Goal: Task Accomplishment & Management: Use online tool/utility

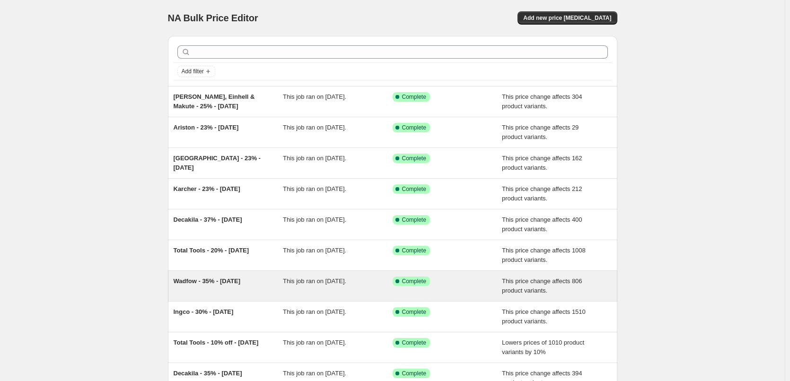
click at [216, 280] on span "Wadfow - 35% - [DATE]" at bounding box center [207, 281] width 67 height 7
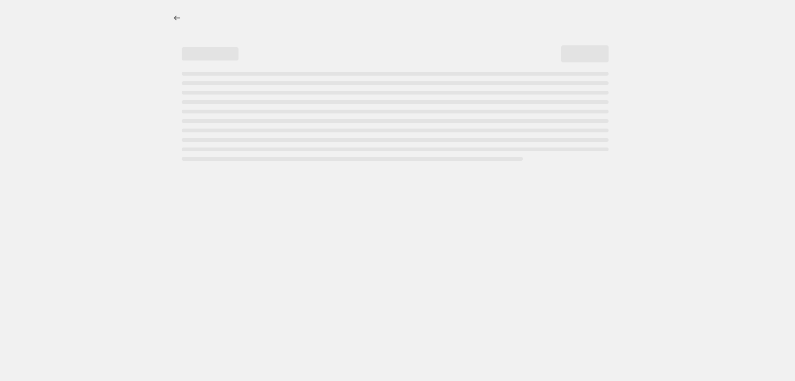
select select "margin"
select select "remove"
select select "vendor"
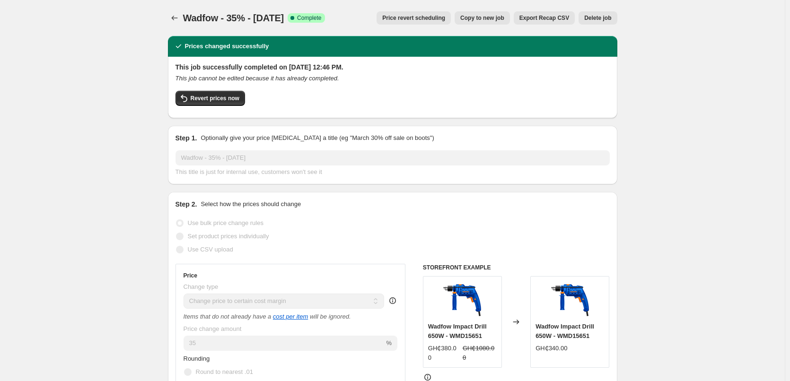
click at [499, 18] on span "Copy to new job" at bounding box center [482, 18] width 44 height 8
select select "margin"
select select "remove"
select select "vendor"
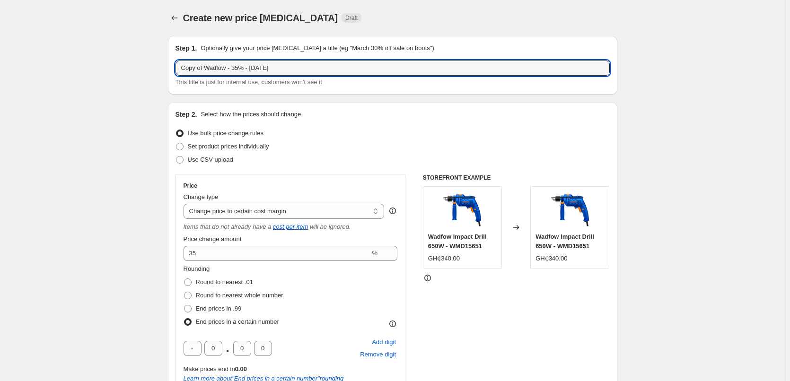
drag, startPoint x: 228, startPoint y: 67, endPoint x: 152, endPoint y: 55, distance: 76.6
click at [234, 66] on input "Total - 35% - [DATE]" at bounding box center [393, 68] width 434 height 15
click at [226, 67] on input "Total - 35% - [DATE]" at bounding box center [393, 68] width 434 height 15
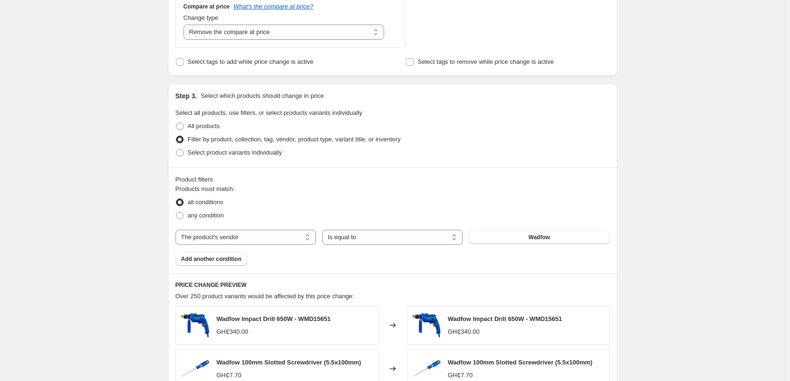
scroll to position [426, 0]
type input "Total - 35% - [DATE]"
click at [541, 238] on span "Wadfow" at bounding box center [540, 237] width 22 height 8
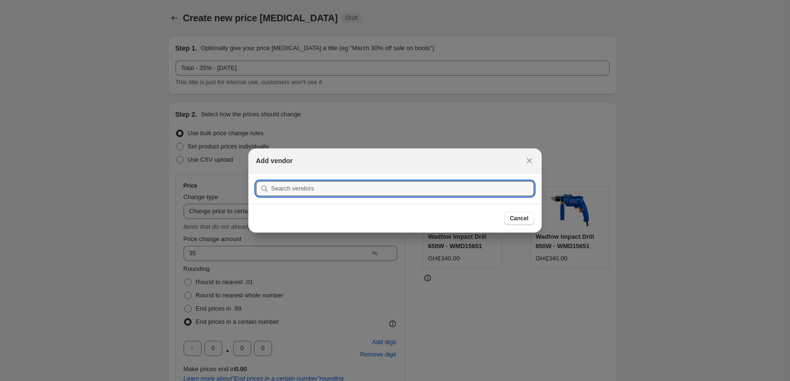
scroll to position [0, 0]
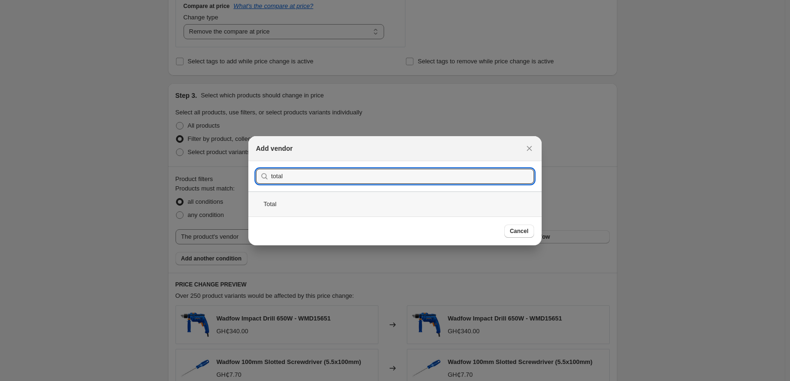
type input "total"
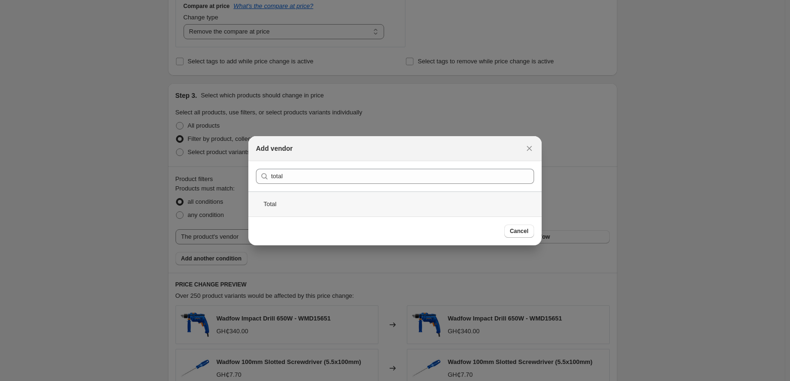
click at [285, 201] on div "Total" at bounding box center [394, 204] width 293 height 25
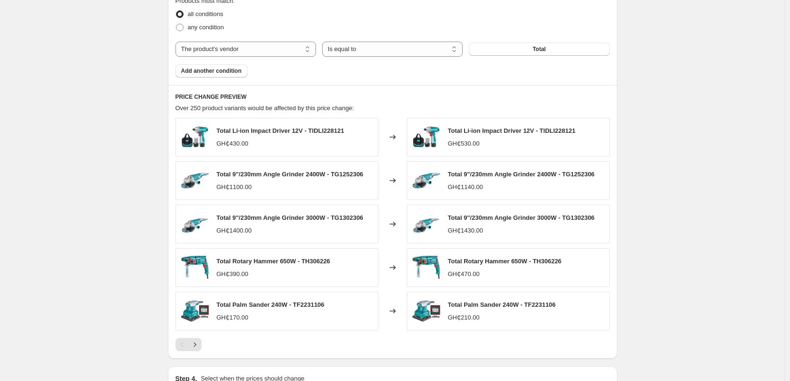
scroll to position [615, 0]
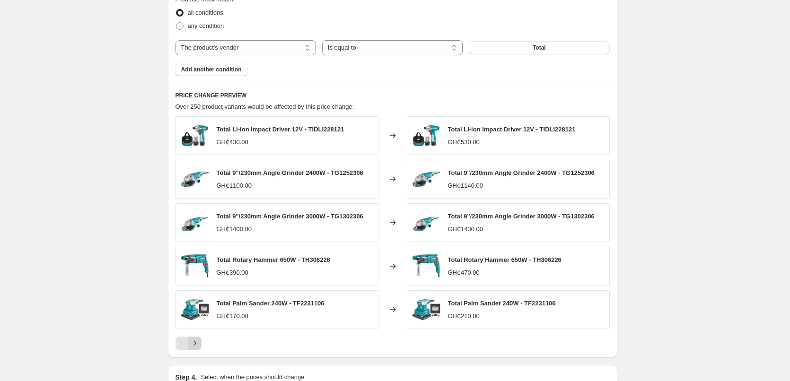
click at [198, 343] on icon "Next" at bounding box center [194, 343] width 9 height 9
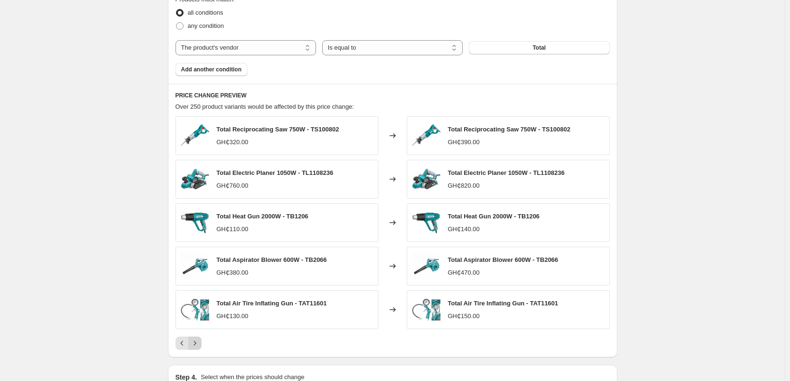
click at [200, 342] on icon "Next" at bounding box center [194, 343] width 9 height 9
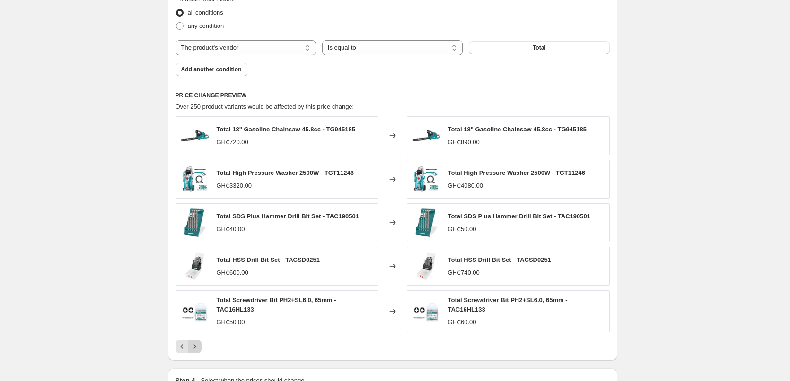
click at [200, 346] on icon "Next" at bounding box center [194, 346] width 9 height 9
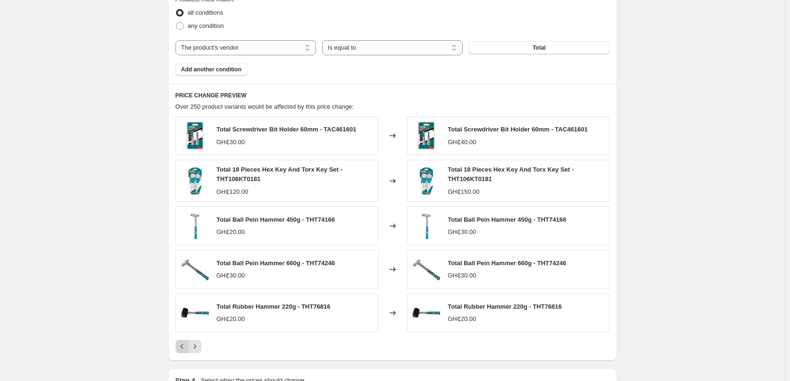
click at [187, 345] on icon "Previous" at bounding box center [181, 346] width 9 height 9
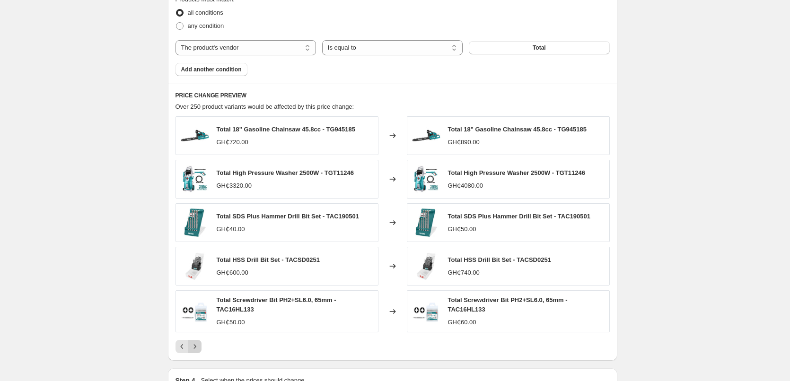
click at [200, 345] on icon "Next" at bounding box center [194, 346] width 9 height 9
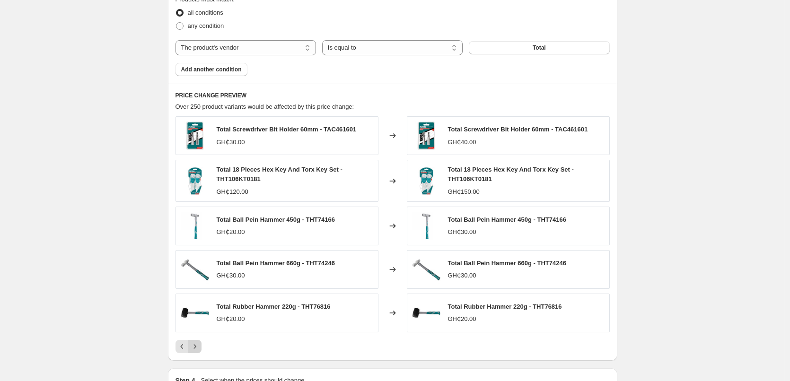
click at [200, 345] on icon "Next" at bounding box center [194, 346] width 9 height 9
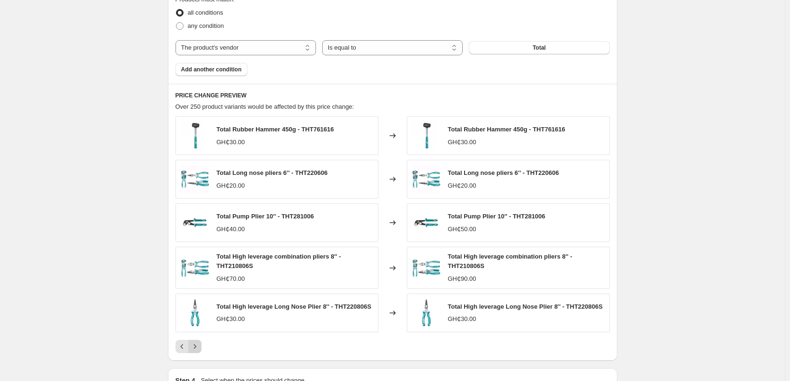
click at [200, 345] on icon "Next" at bounding box center [194, 346] width 9 height 9
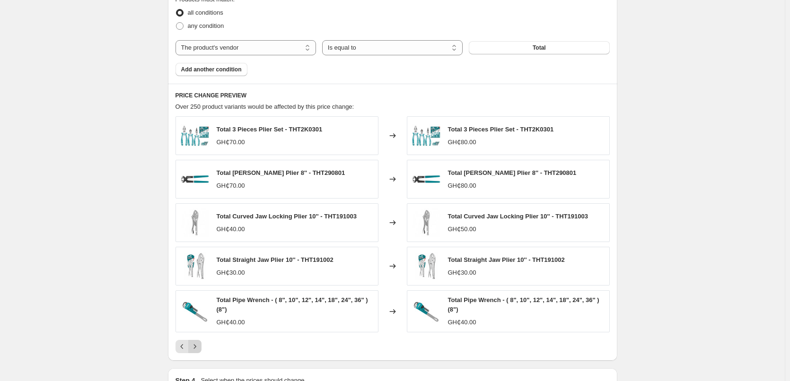
click at [200, 345] on icon "Next" at bounding box center [194, 346] width 9 height 9
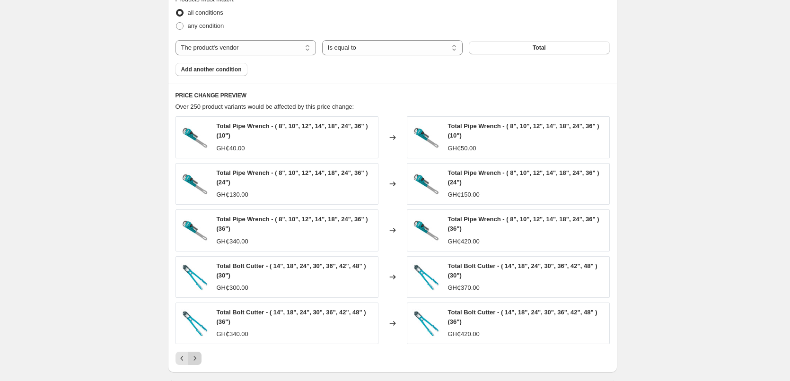
click at [200, 345] on div "Total Bolt Cutter - ( 14", 18", 24", 30", 36", 42", 48" ) (36") GH₵340.00" at bounding box center [277, 324] width 203 height 42
click at [199, 354] on button "Next" at bounding box center [194, 358] width 13 height 13
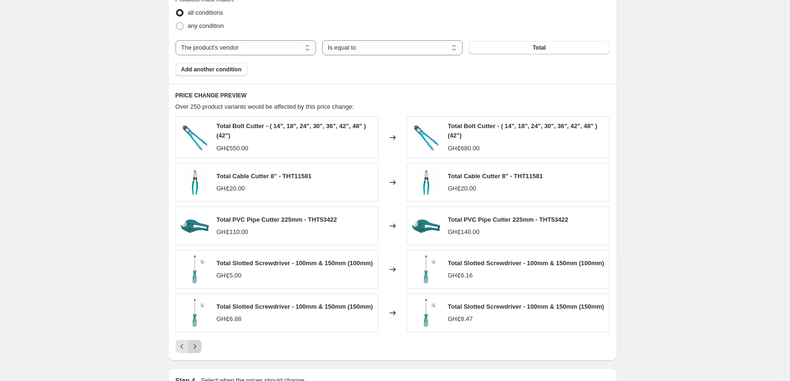
click at [196, 349] on icon "Next" at bounding box center [195, 347] width 2 height 4
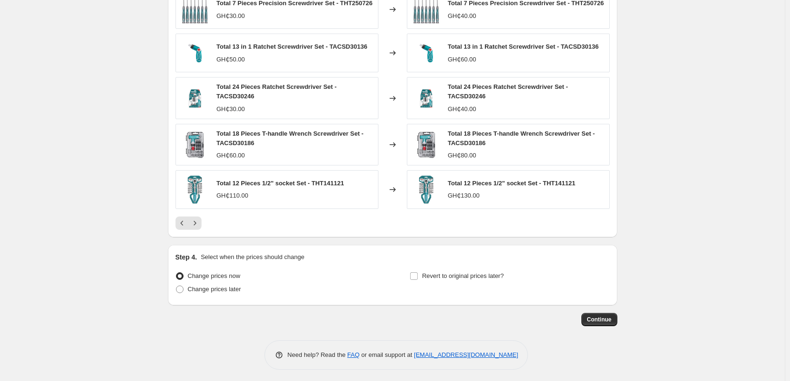
scroll to position [742, 0]
click at [592, 318] on span "Continue" at bounding box center [599, 320] width 25 height 8
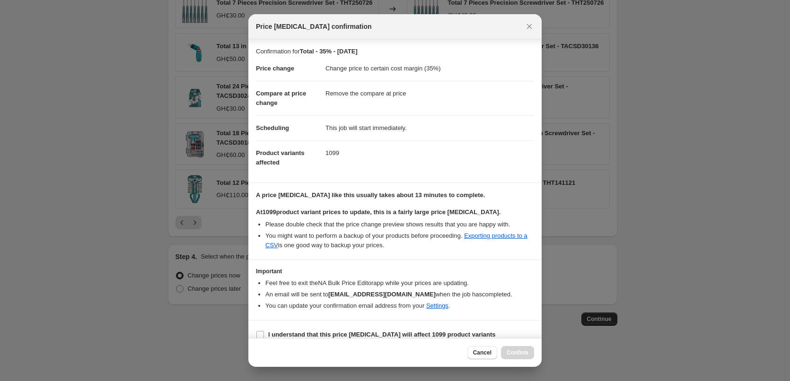
scroll to position [11, 0]
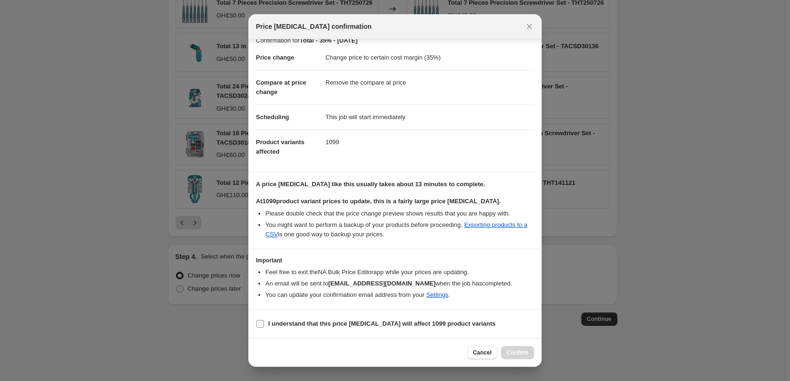
click at [380, 323] on b "I understand that this price [MEDICAL_DATA] will affect 1099 product variants" at bounding box center [382, 323] width 228 height 7
click at [264, 323] on input "I understand that this price [MEDICAL_DATA] will affect 1099 product variants" at bounding box center [260, 324] width 8 height 8
checkbox input "true"
click at [525, 355] on span "Confirm" at bounding box center [518, 353] width 22 height 8
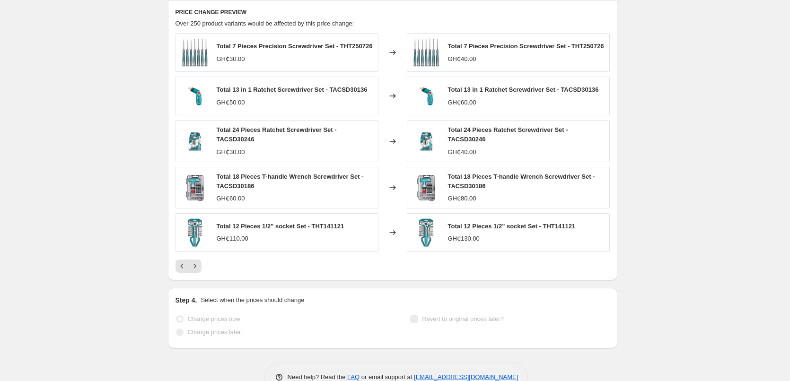
scroll to position [767, 0]
